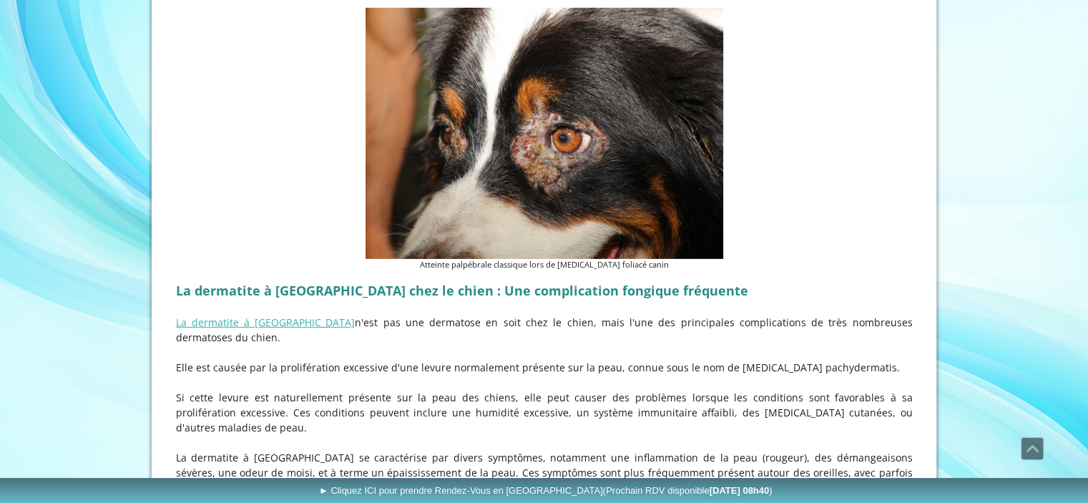
scroll to position [4434, 0]
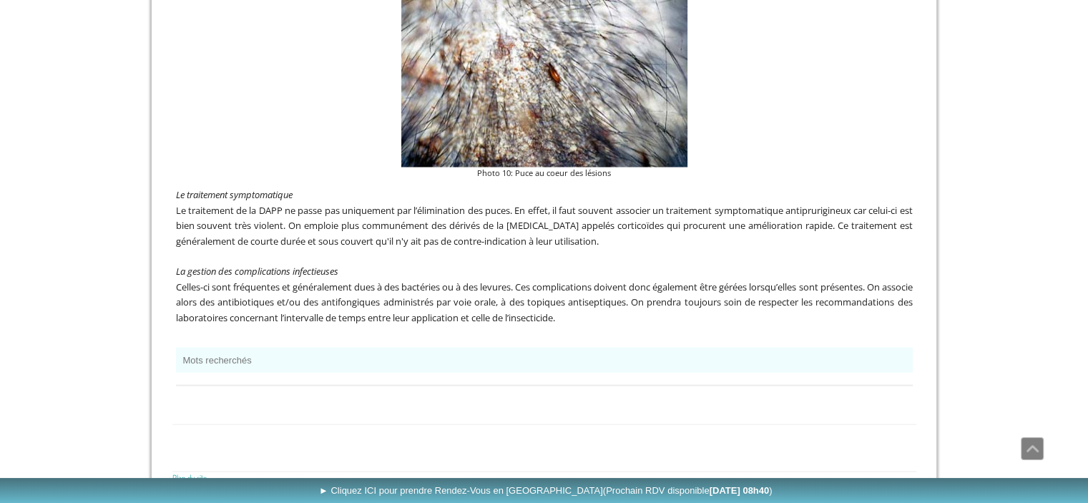
scroll to position [3044, 0]
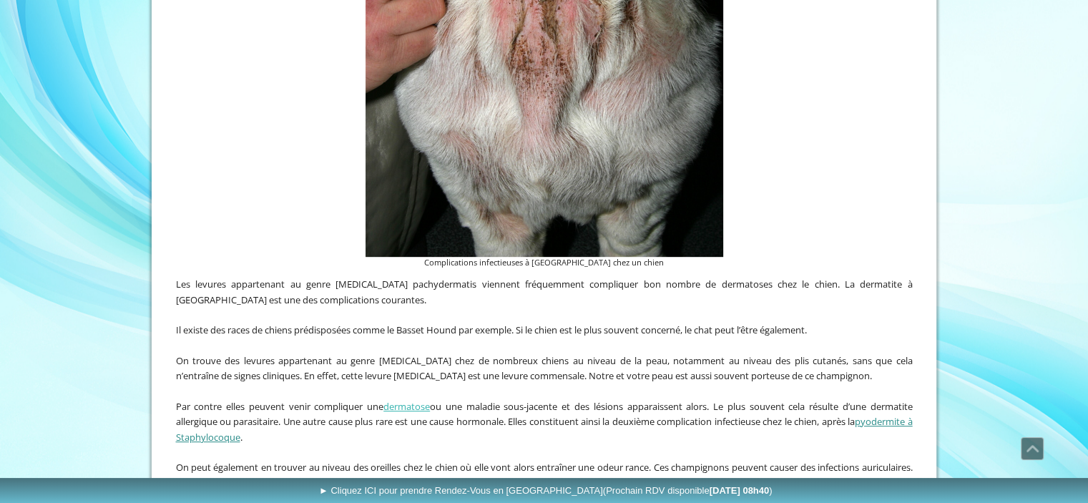
scroll to position [674, 0]
drag, startPoint x: 551, startPoint y: 260, endPoint x: 648, endPoint y: 262, distance: 97.3
click at [648, 262] on figcaption "Complications infectieuses à Malassezia chez un chien" at bounding box center [544, 261] width 358 height 12
copy figcaption "Malassezia chez un chien"
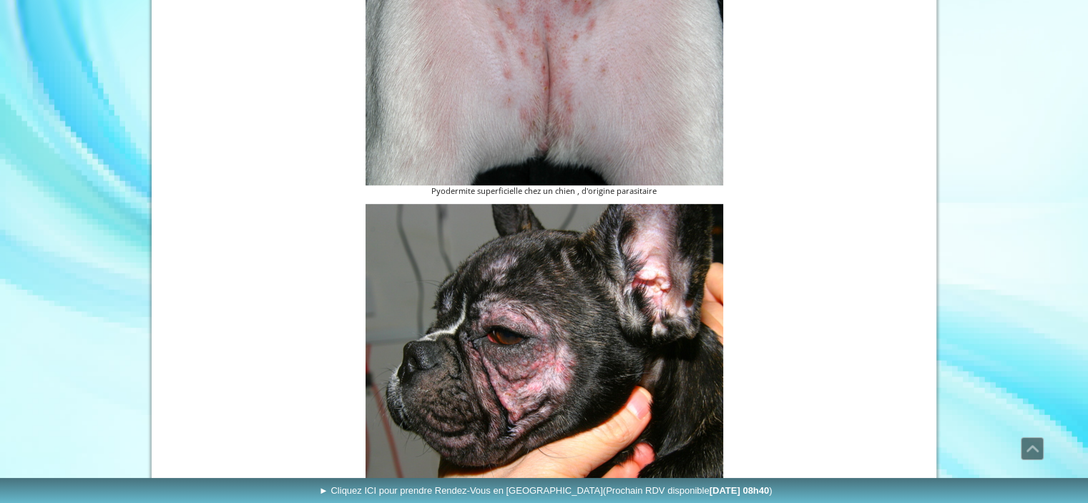
scroll to position [1001, 0]
